Goal: Task Accomplishment & Management: Use online tool/utility

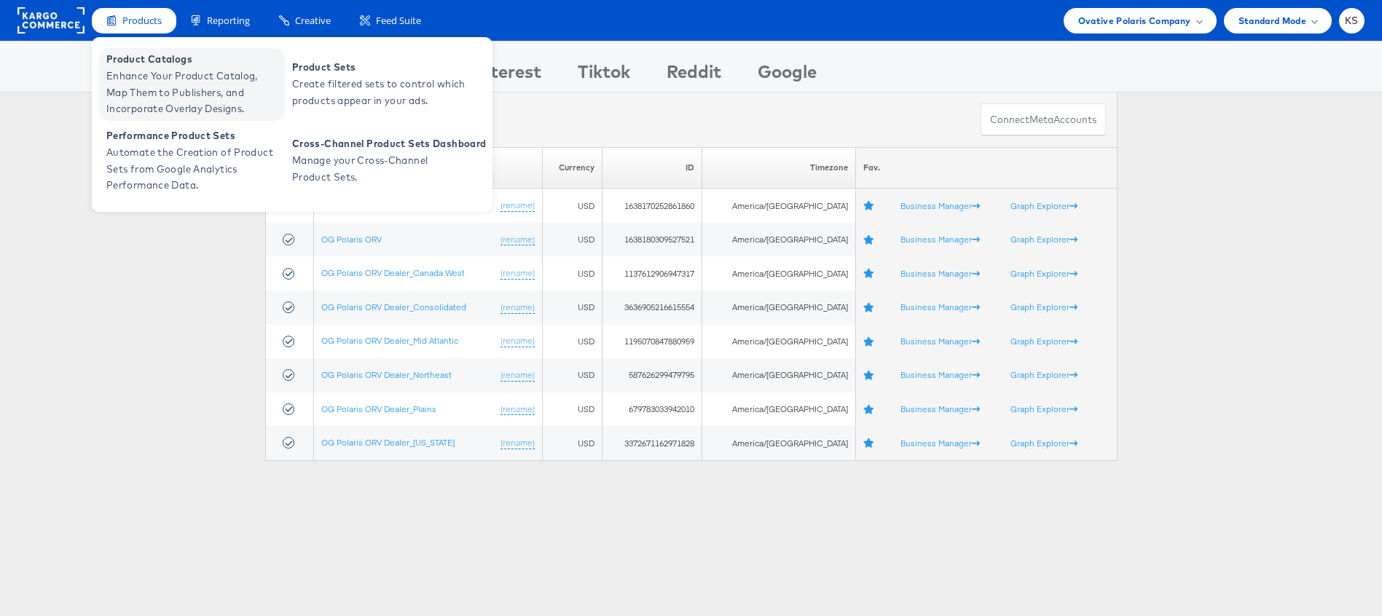
click at [156, 85] on span "Enhance Your Product Catalog, Map Them to Publishers, and Incorporate Overlay D…" at bounding box center [193, 93] width 175 height 50
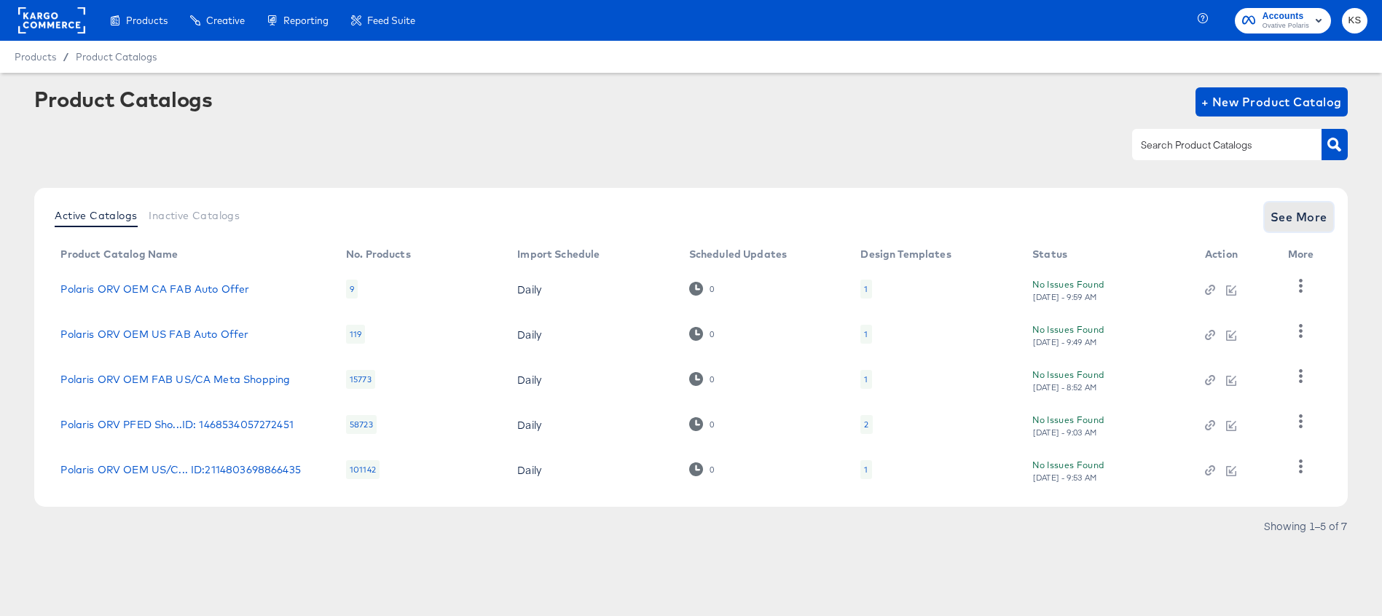
click at [1303, 211] on span "See More" at bounding box center [1299, 217] width 57 height 20
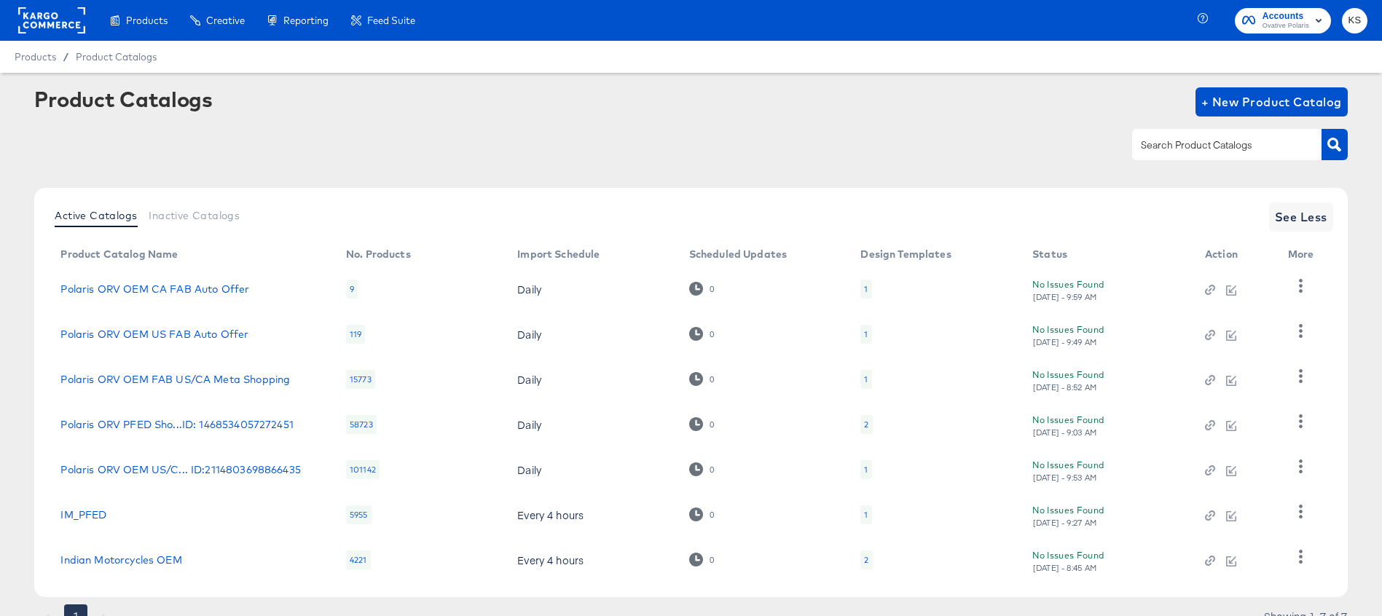
scroll to position [15, 0]
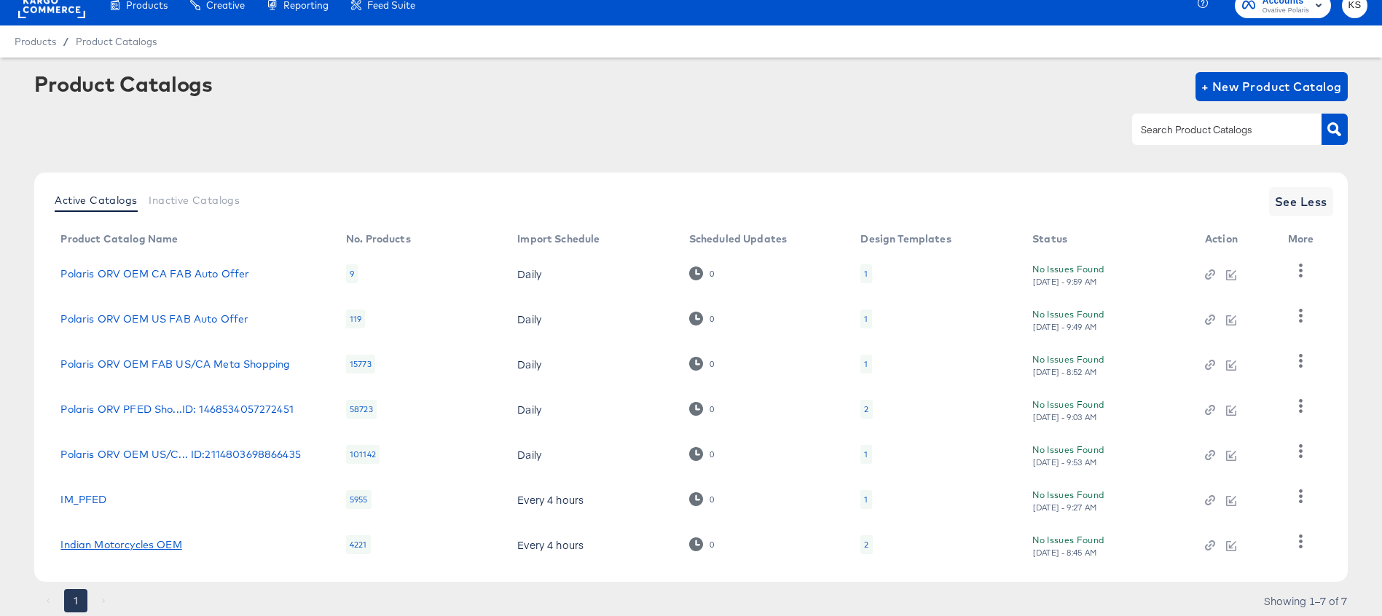
click at [128, 547] on link "Indian Motorcycles OEM" at bounding box center [120, 545] width 121 height 12
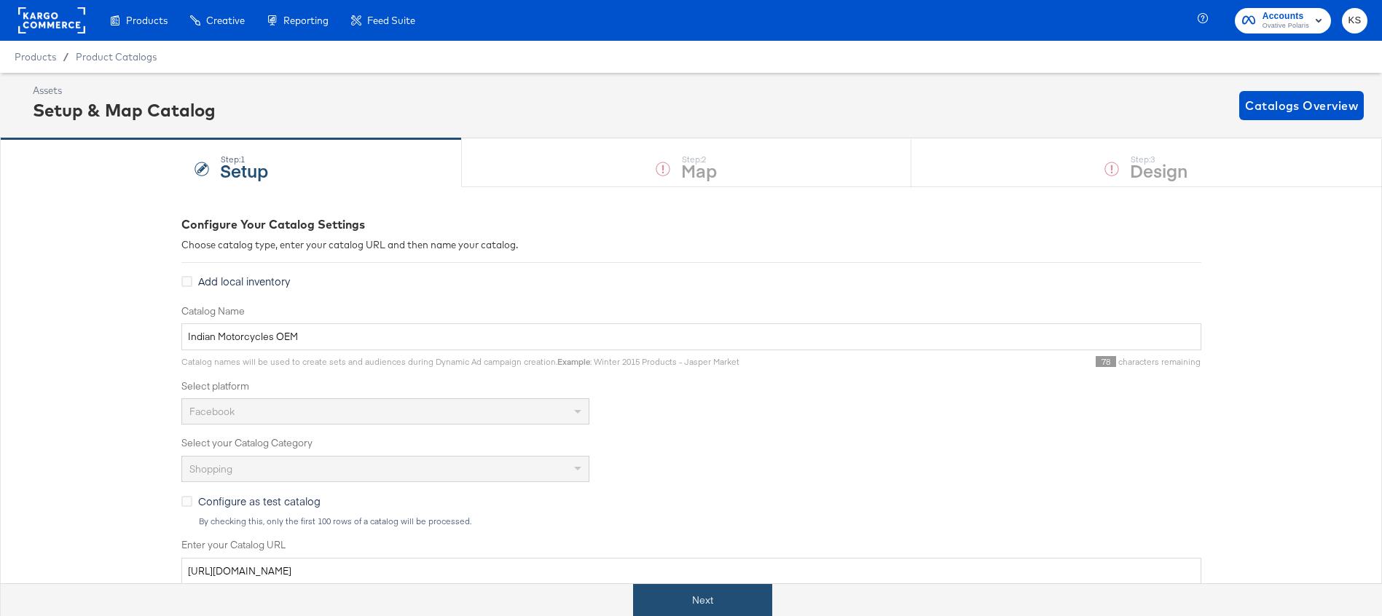
click at [689, 591] on button "Next" at bounding box center [702, 600] width 139 height 33
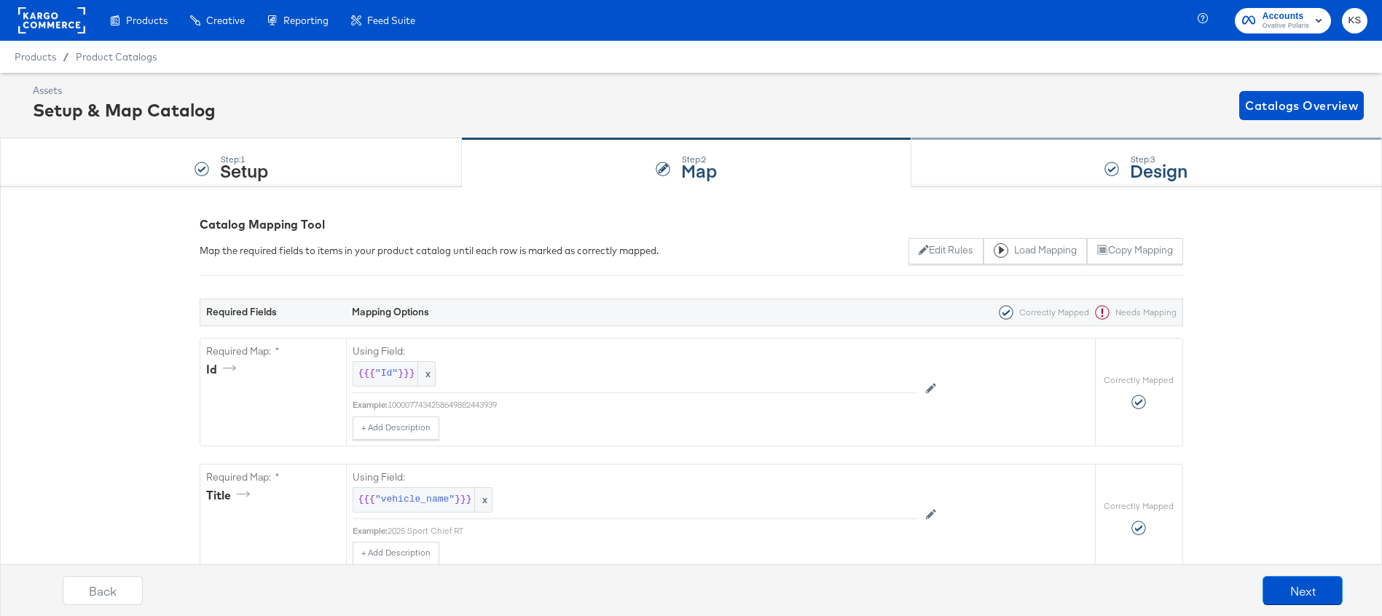
click at [1004, 176] on div "Step: 3 Design" at bounding box center [1146, 163] width 471 height 48
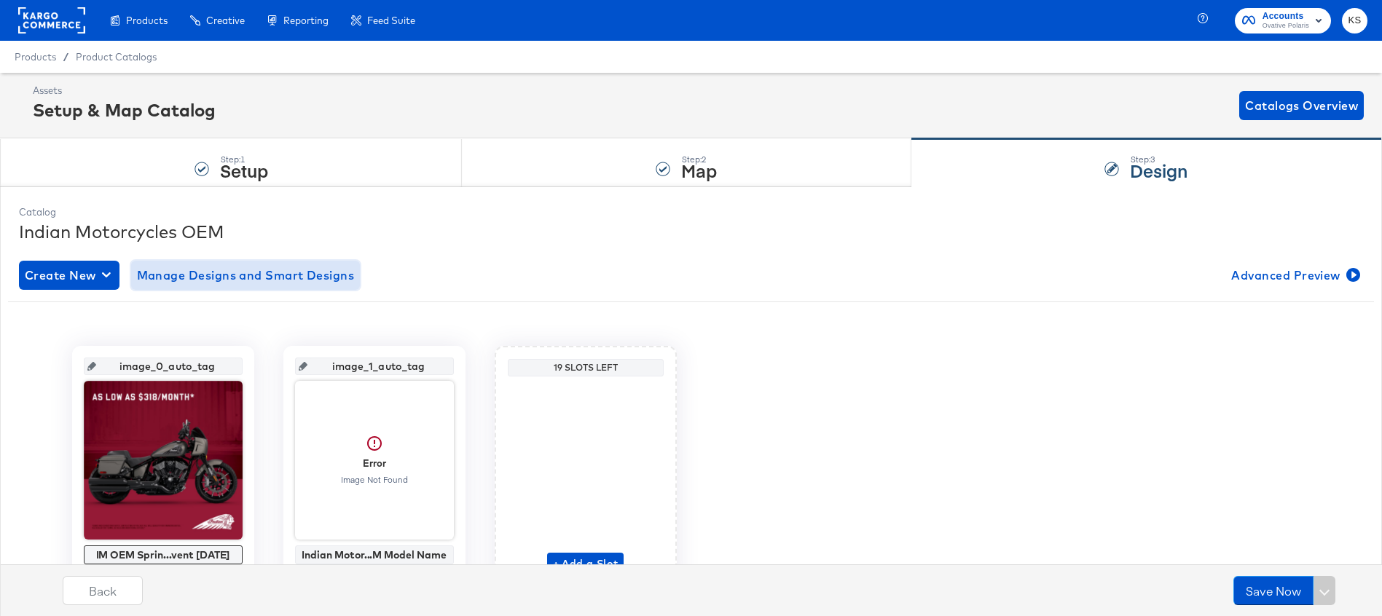
click at [293, 274] on span "Manage Designs and Smart Designs" at bounding box center [246, 275] width 218 height 20
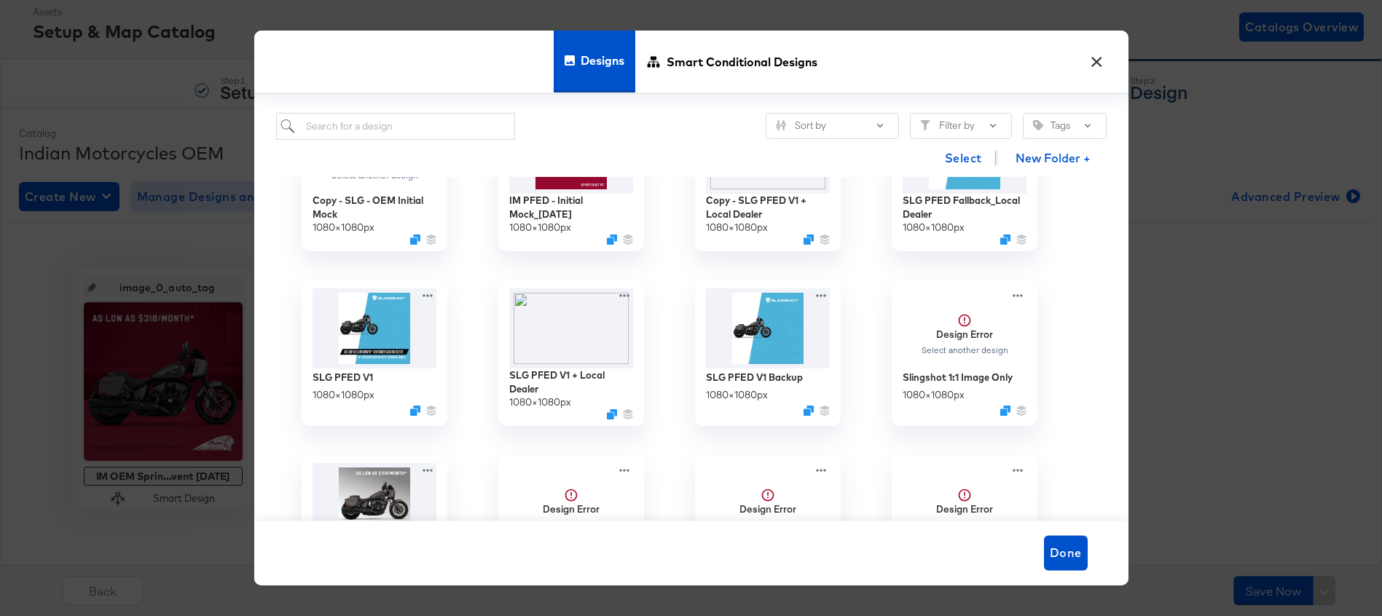
scroll to position [2899, 0]
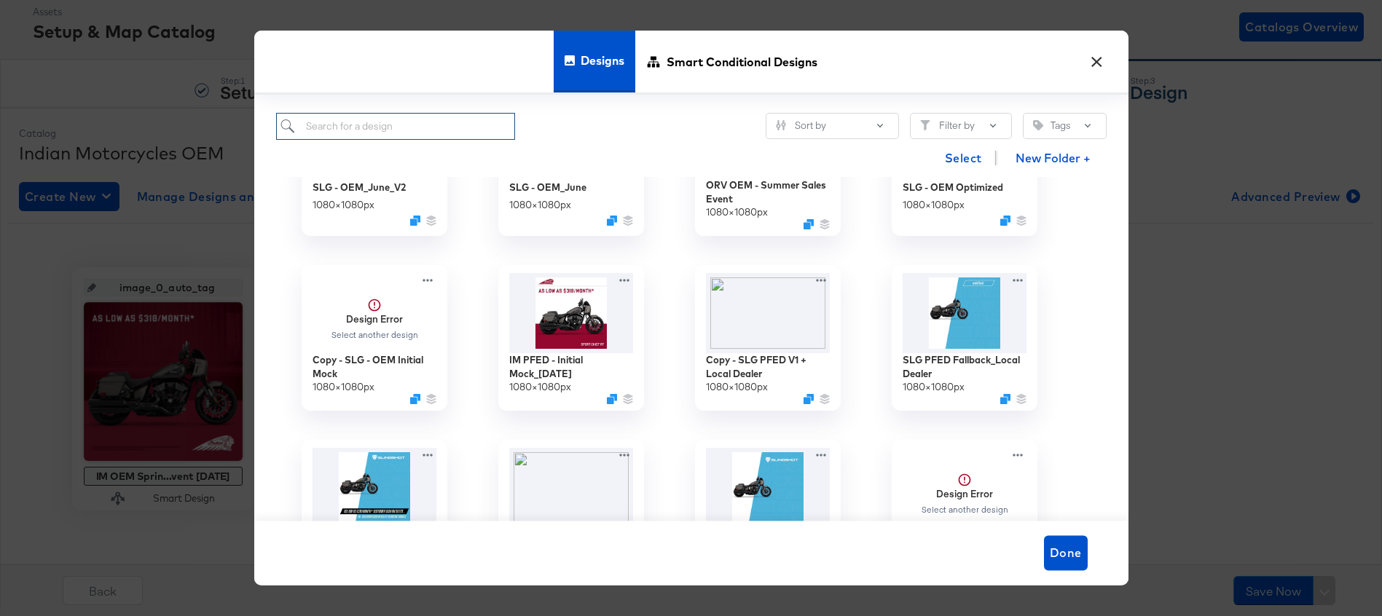
click at [419, 124] on input "search" at bounding box center [396, 126] width 240 height 27
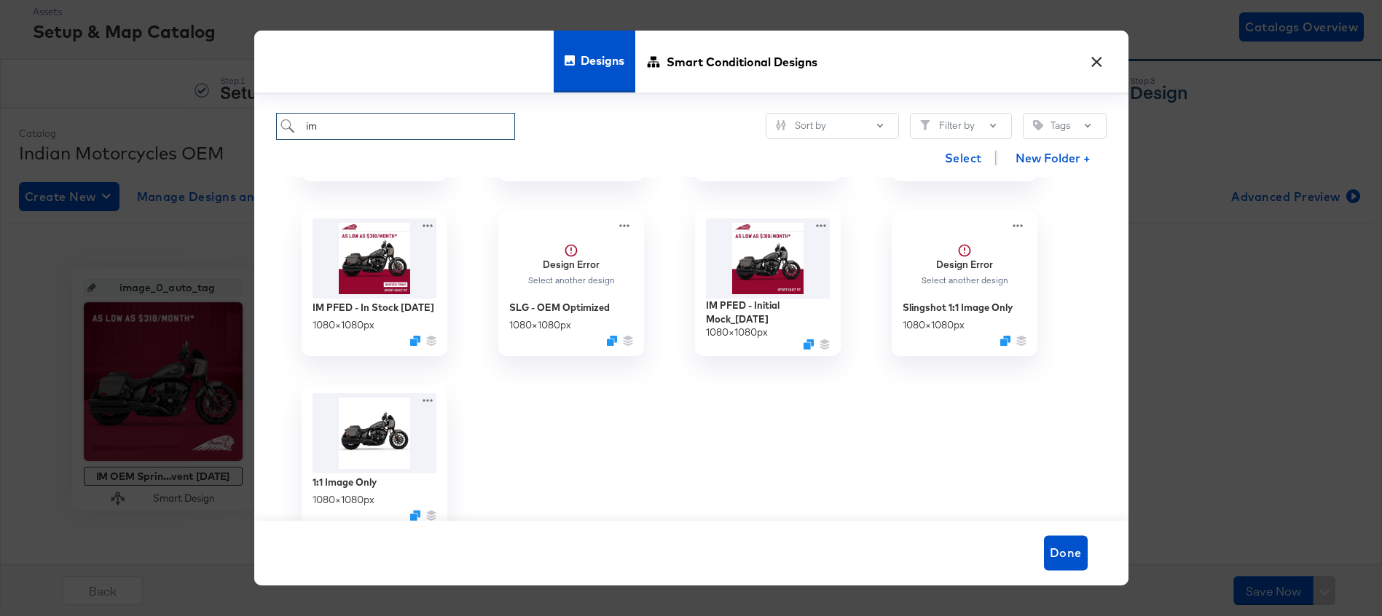
scroll to position [179, 0]
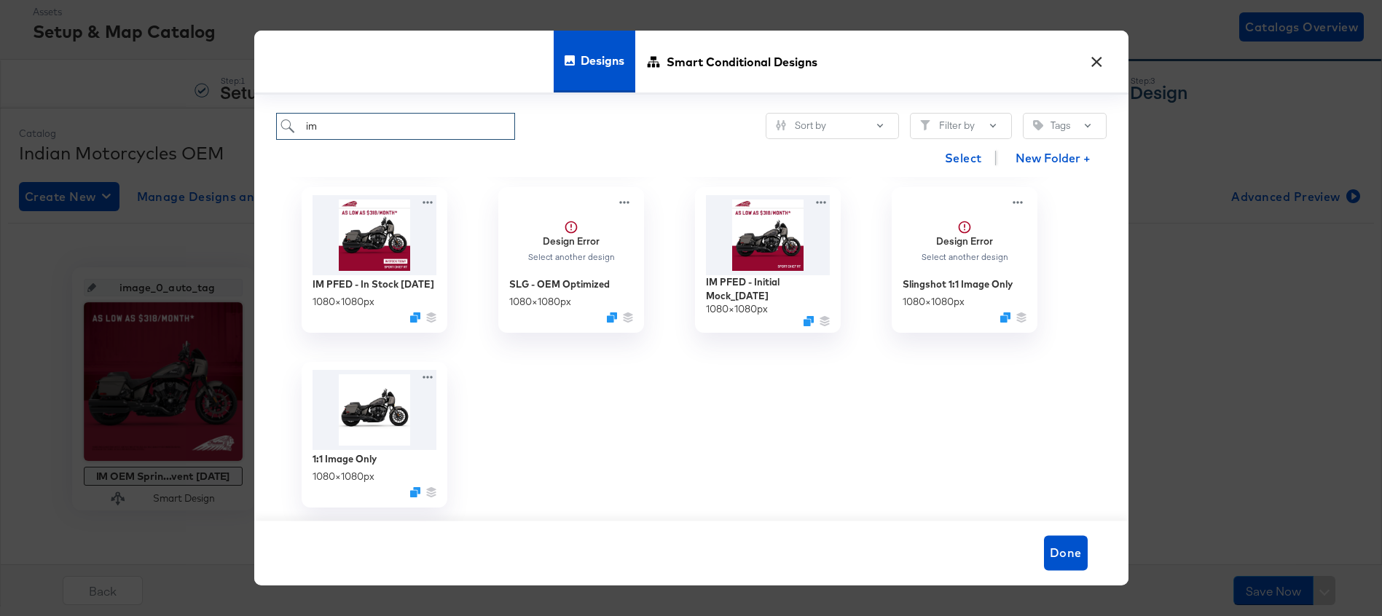
type input "im"
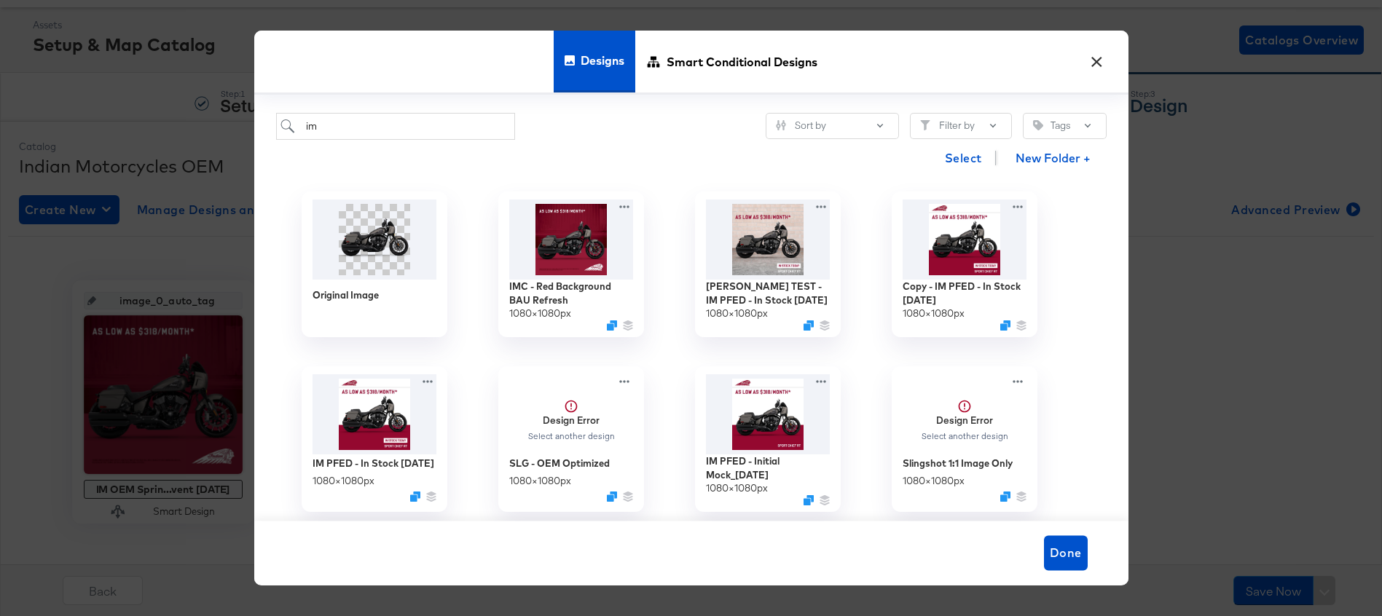
scroll to position [64, 0]
click at [621, 208] on icon at bounding box center [627, 203] width 18 height 15
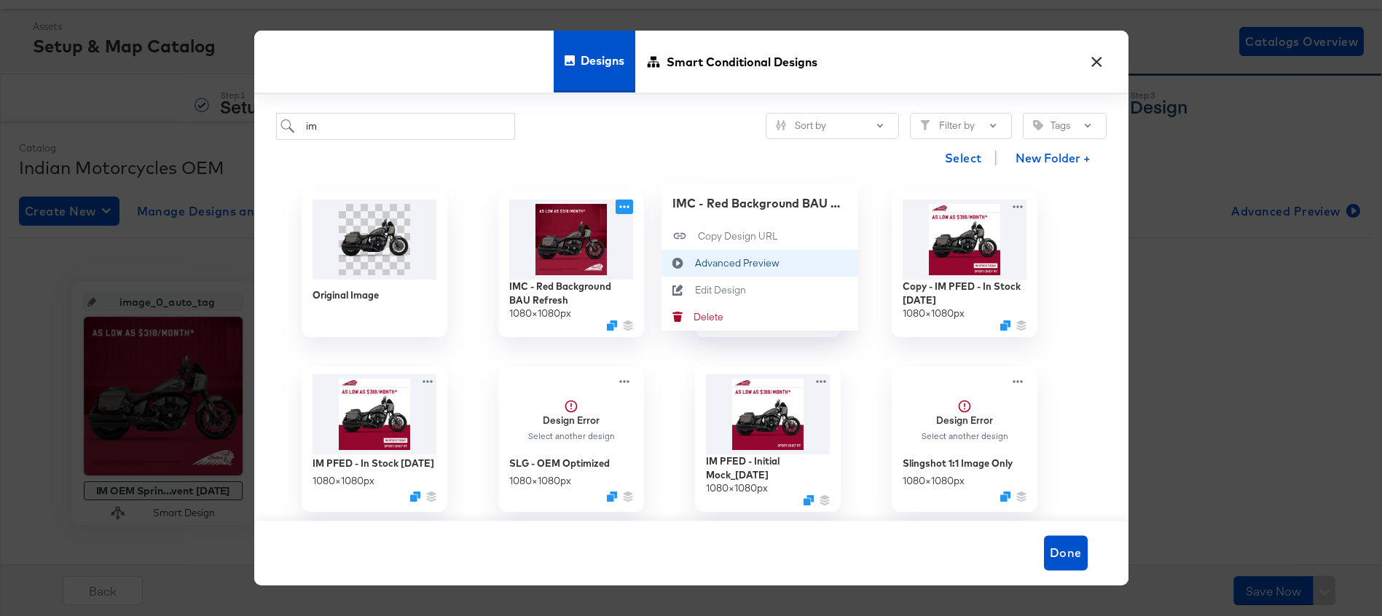
click at [680, 269] on div "Advanced Preview Advanced Preview" at bounding box center [678, 262] width 34 height 27
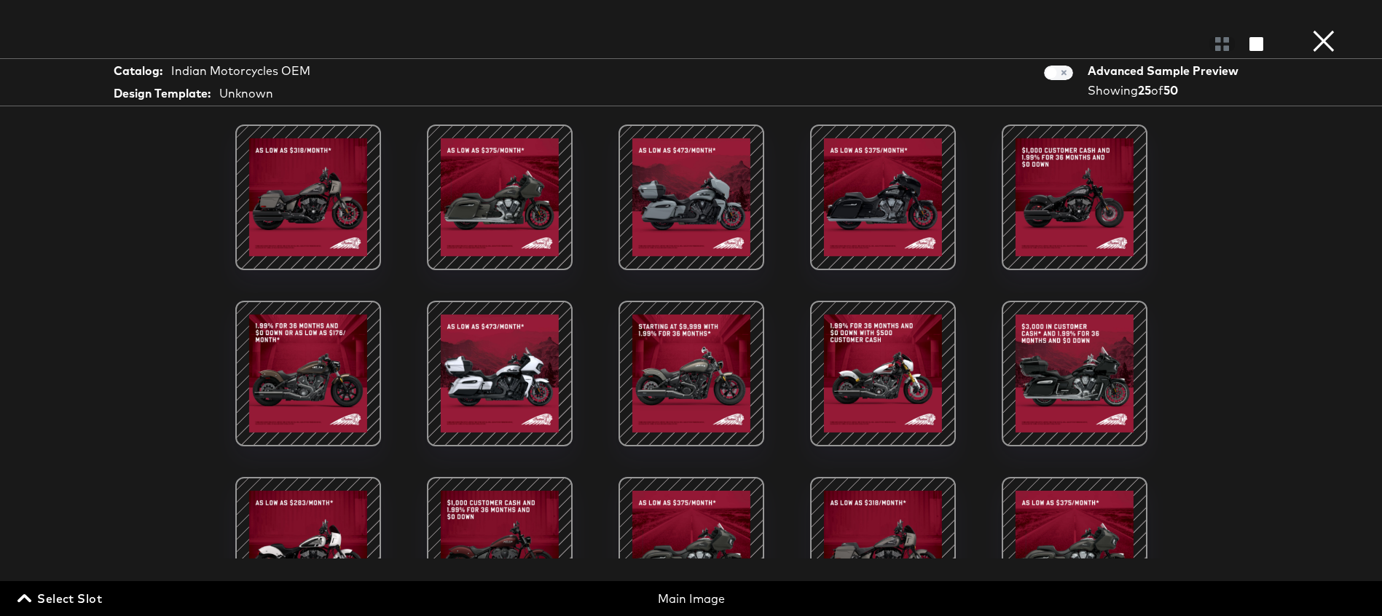
scroll to position [476, 0]
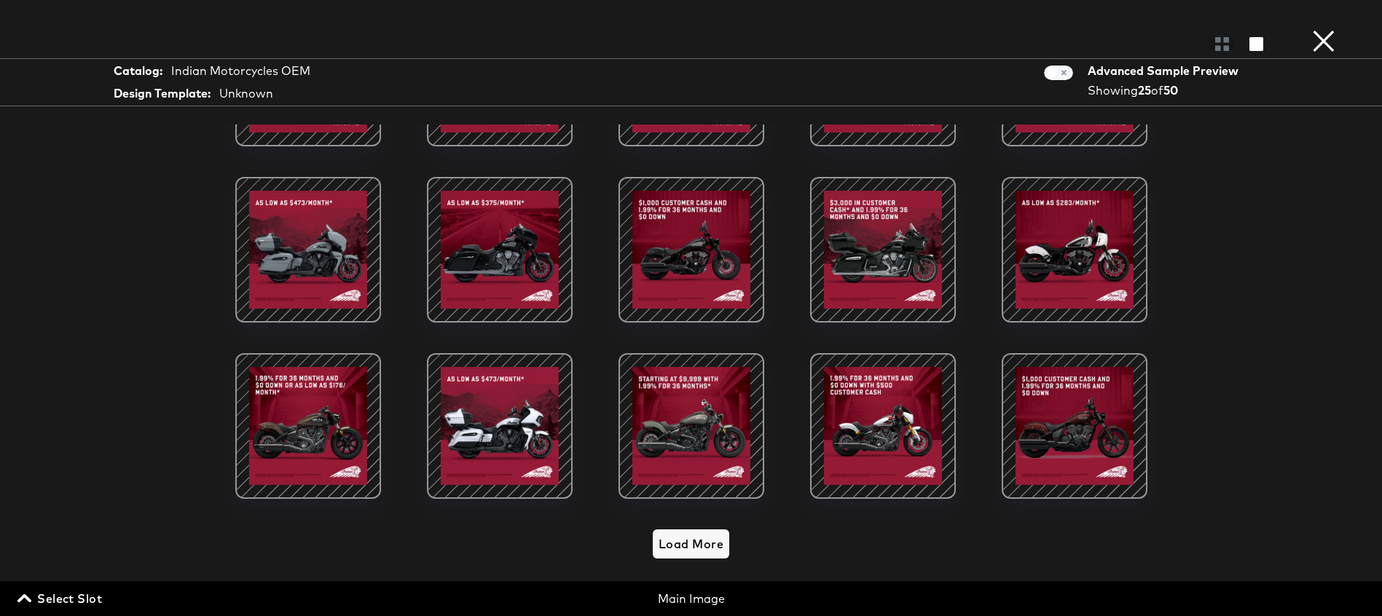
click at [666, 563] on div "Load More" at bounding box center [691, 360] width 1093 height 471
click at [680, 541] on span "Load More" at bounding box center [691, 544] width 65 height 20
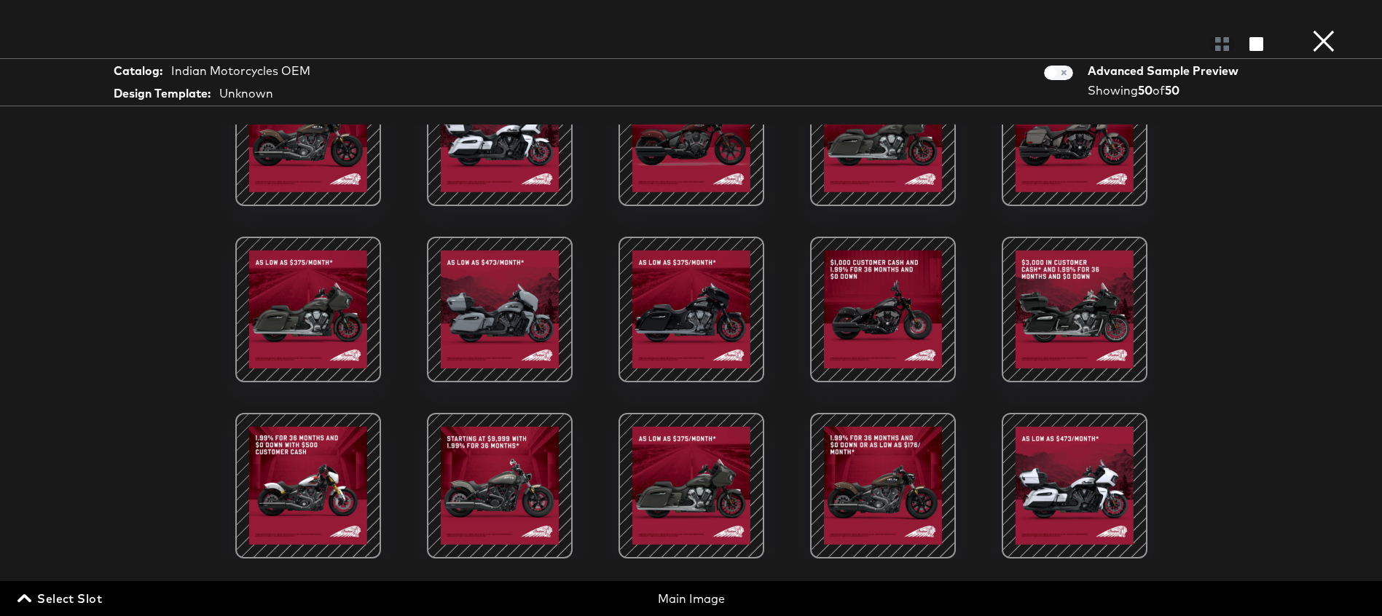
scroll to position [0, 0]
click at [1319, 29] on button "×" at bounding box center [1323, 14] width 29 height 29
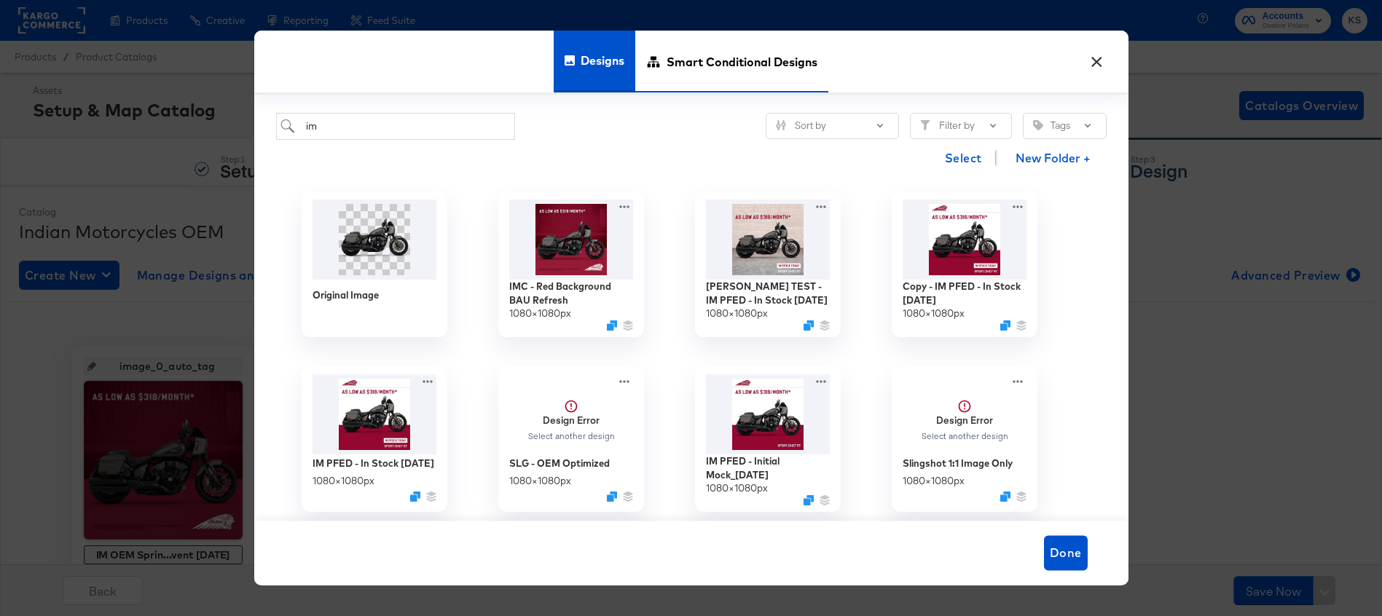
click at [758, 44] on span "Smart Conditional Designs" at bounding box center [742, 62] width 151 height 64
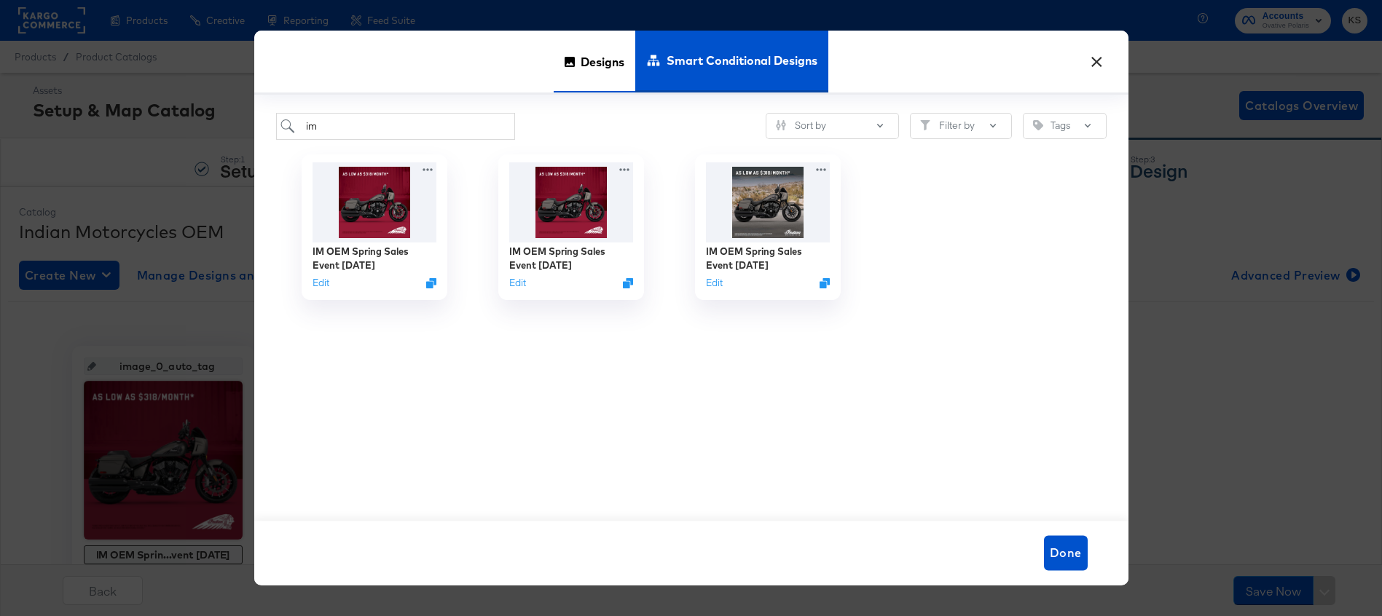
click at [591, 56] on span "Designs" at bounding box center [603, 62] width 44 height 64
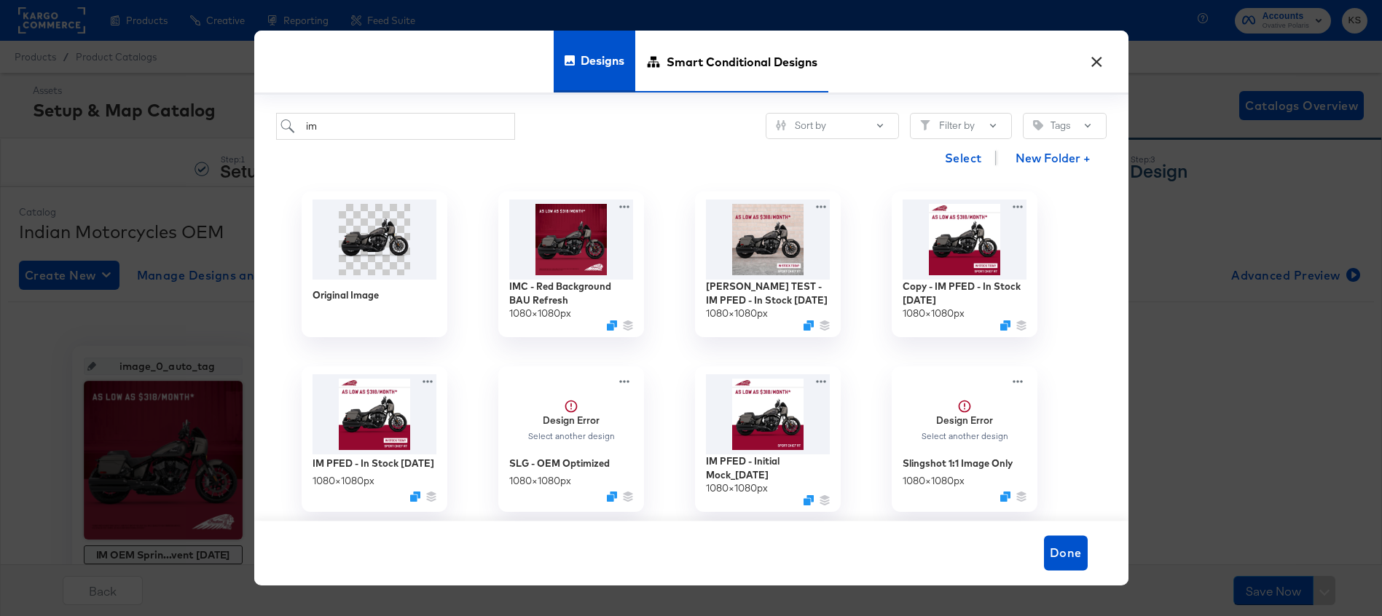
click at [725, 75] on span "Smart Conditional Designs" at bounding box center [742, 62] width 151 height 64
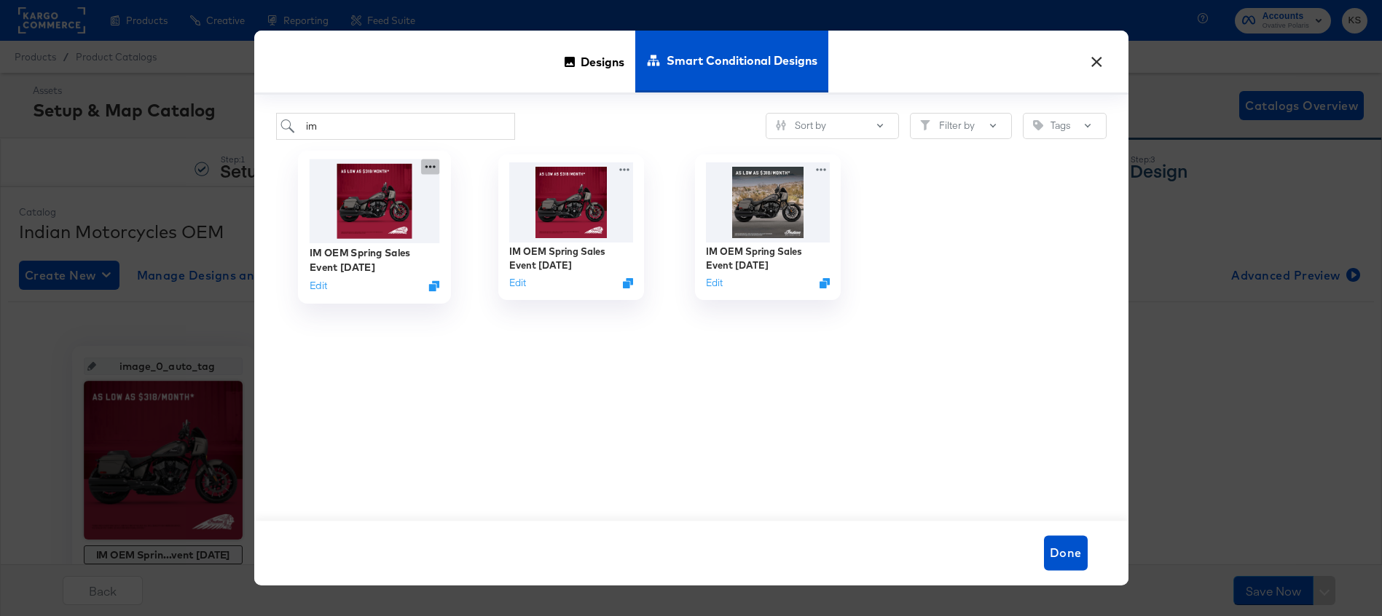
click at [432, 165] on icon at bounding box center [430, 166] width 18 height 15
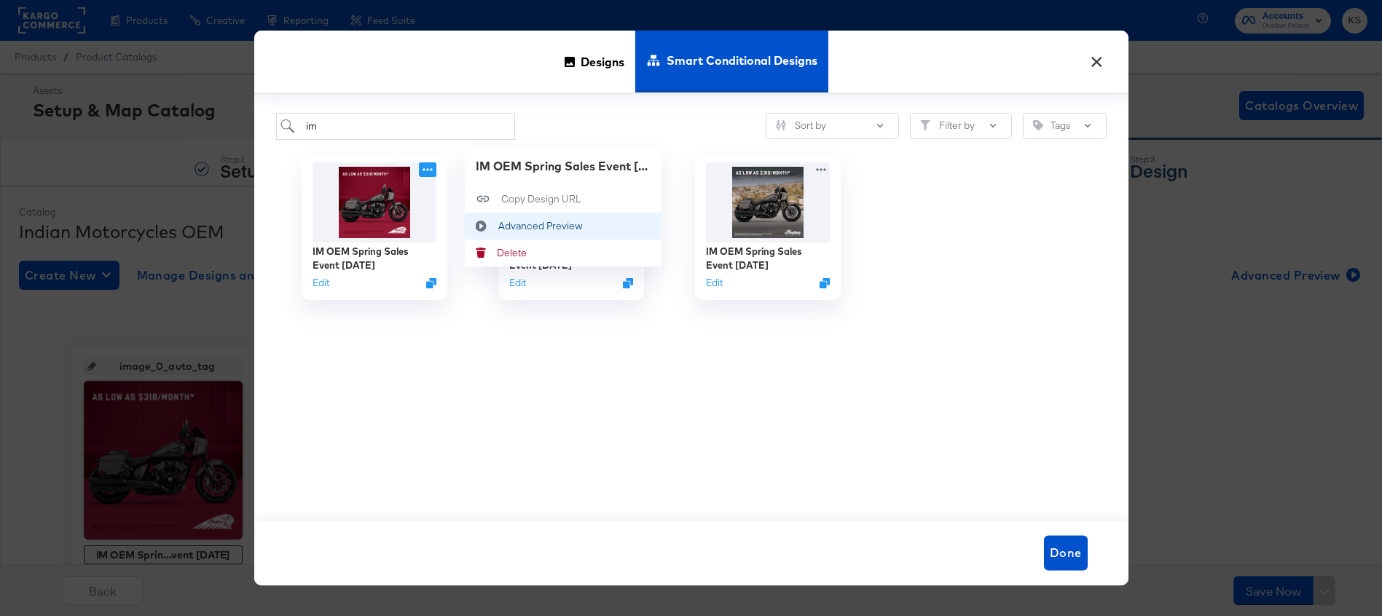
click at [498, 226] on div "Advanced Preview Advanced Preview" at bounding box center [498, 226] width 0 height 0
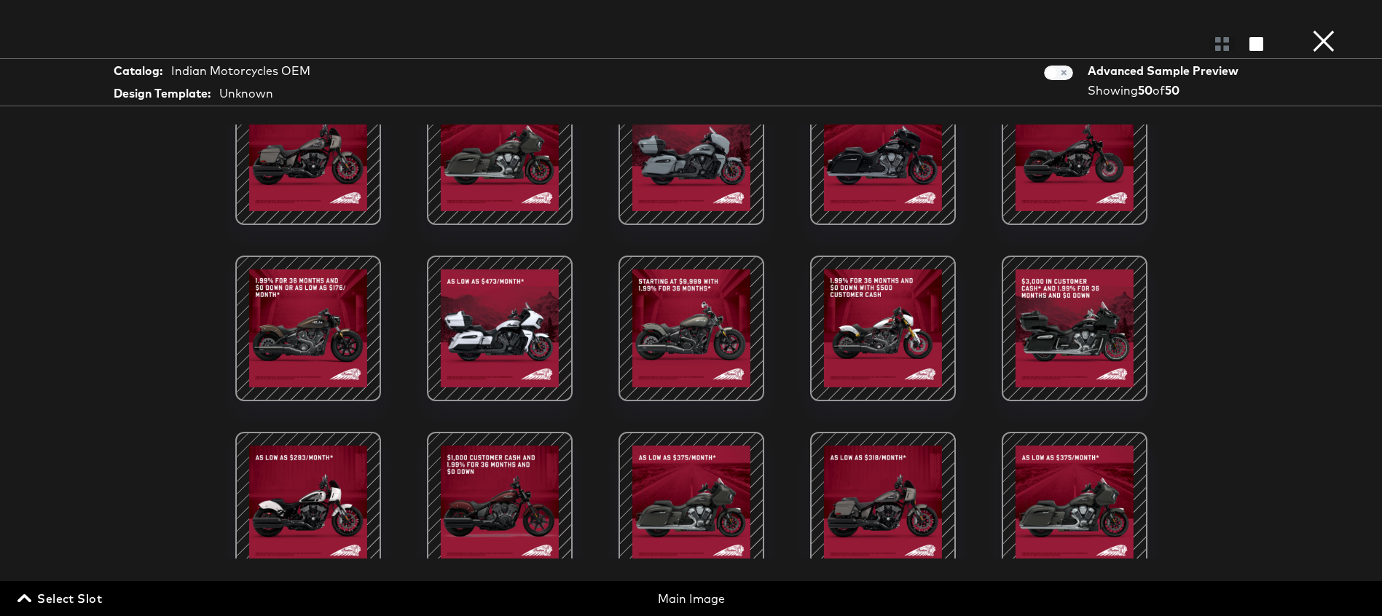
scroll to position [24, 0]
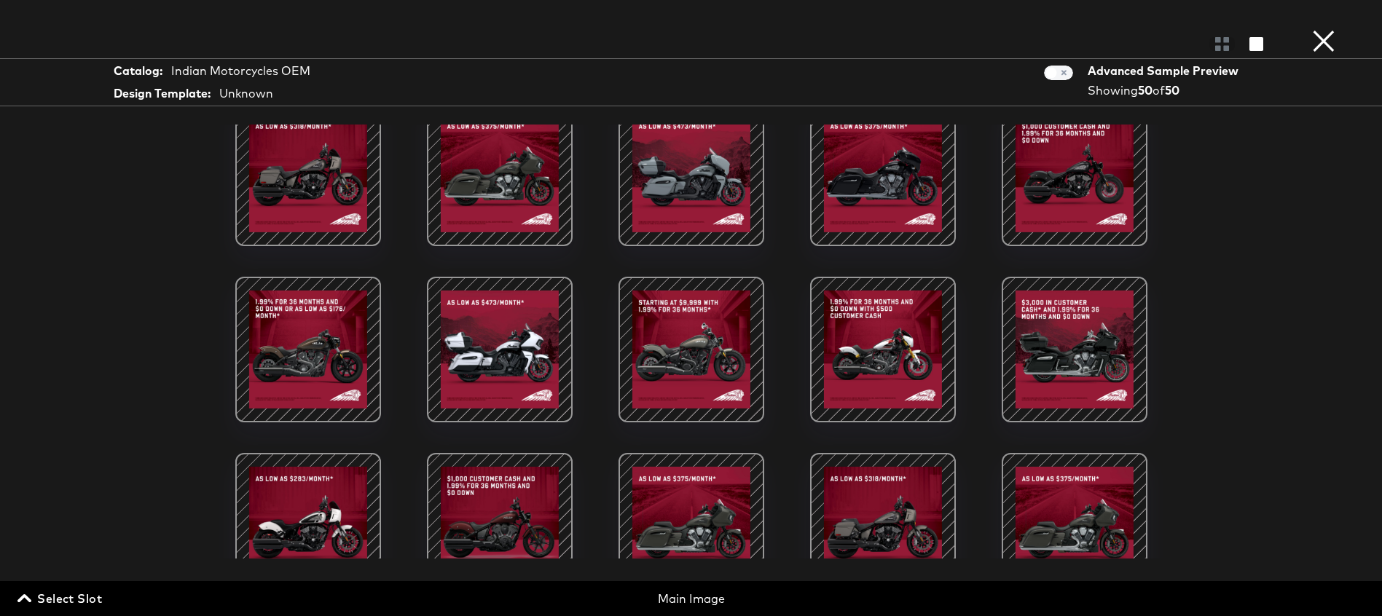
click at [1322, 29] on button "×" at bounding box center [1323, 14] width 29 height 29
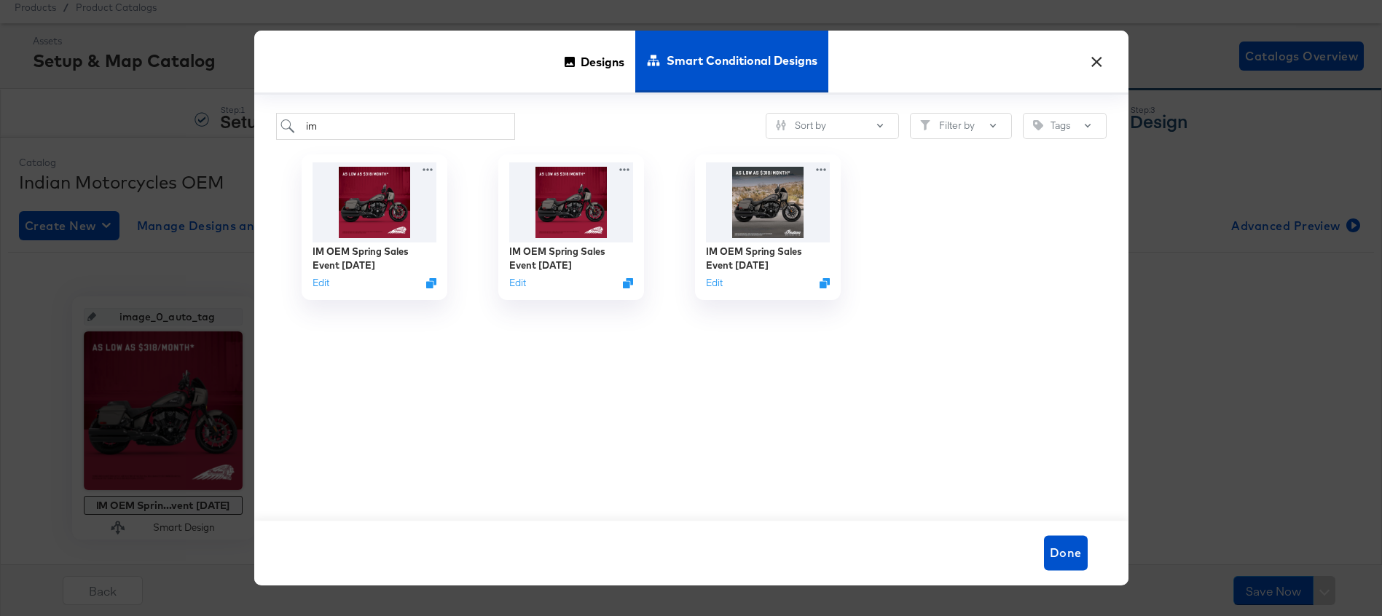
click at [1093, 60] on button "×" at bounding box center [1097, 58] width 26 height 26
